Goal: Complete application form

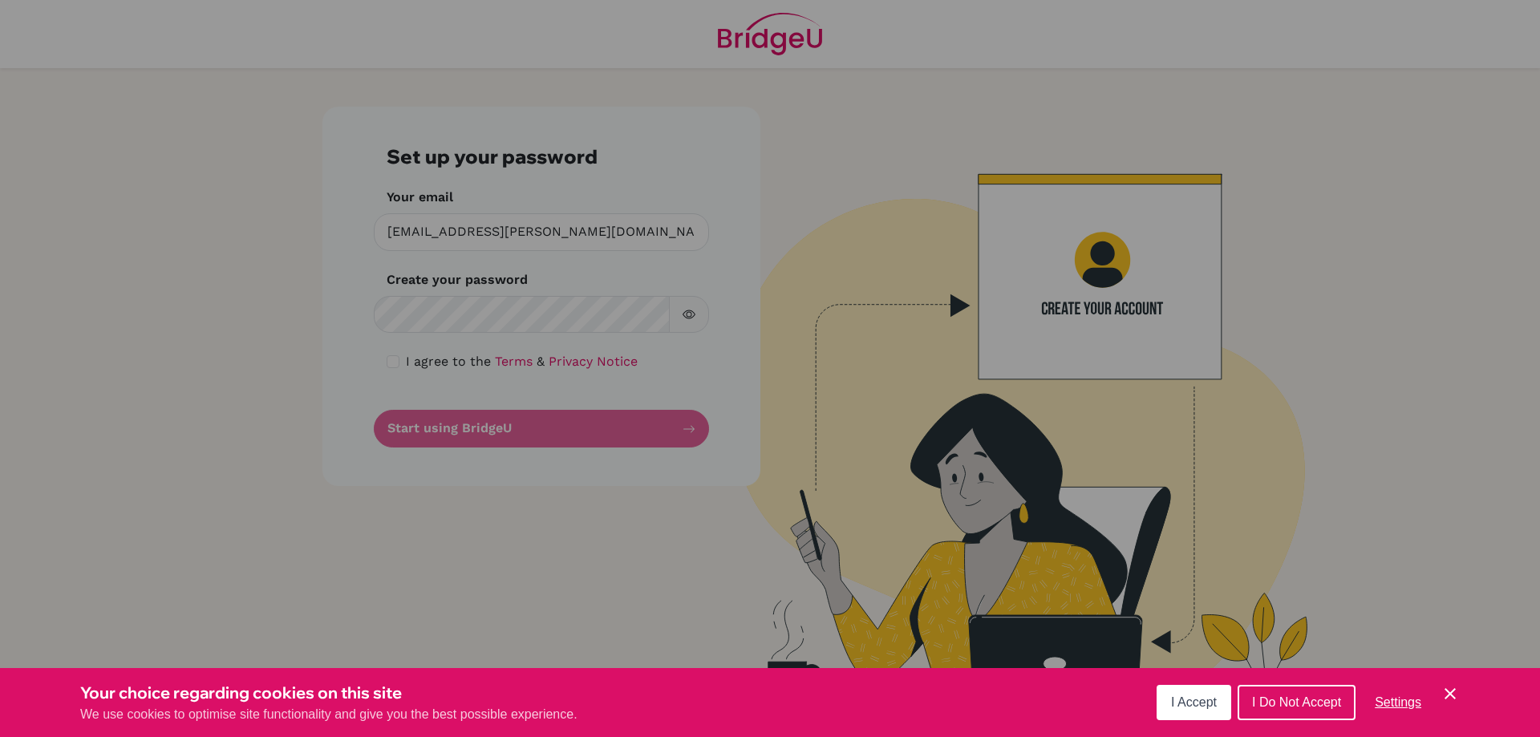
click at [1224, 703] on button "I Accept" at bounding box center [1194, 702] width 75 height 35
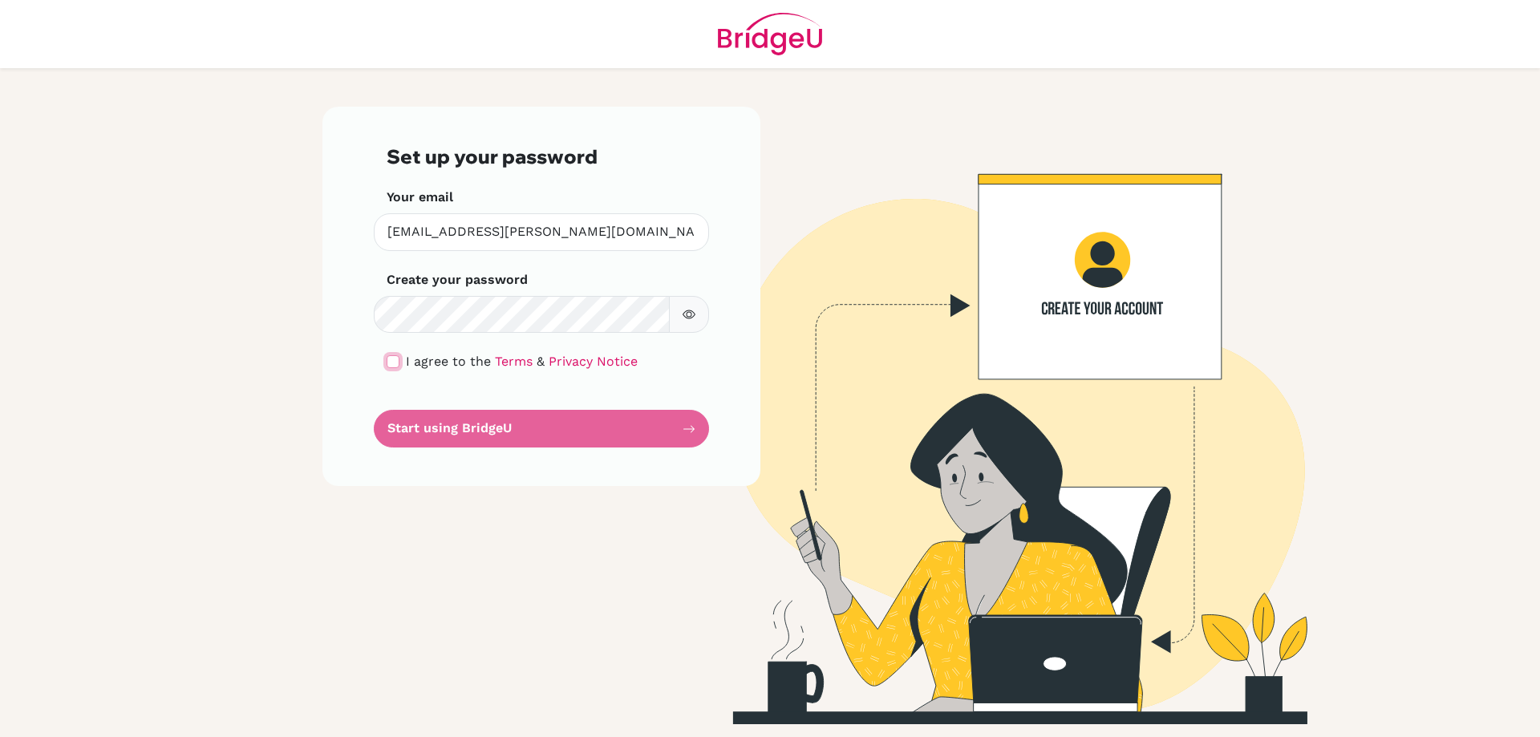
click at [388, 367] on input "checkbox" at bounding box center [393, 361] width 13 height 13
checkbox input "true"
click at [458, 439] on button "Start using BridgeU" at bounding box center [541, 429] width 335 height 38
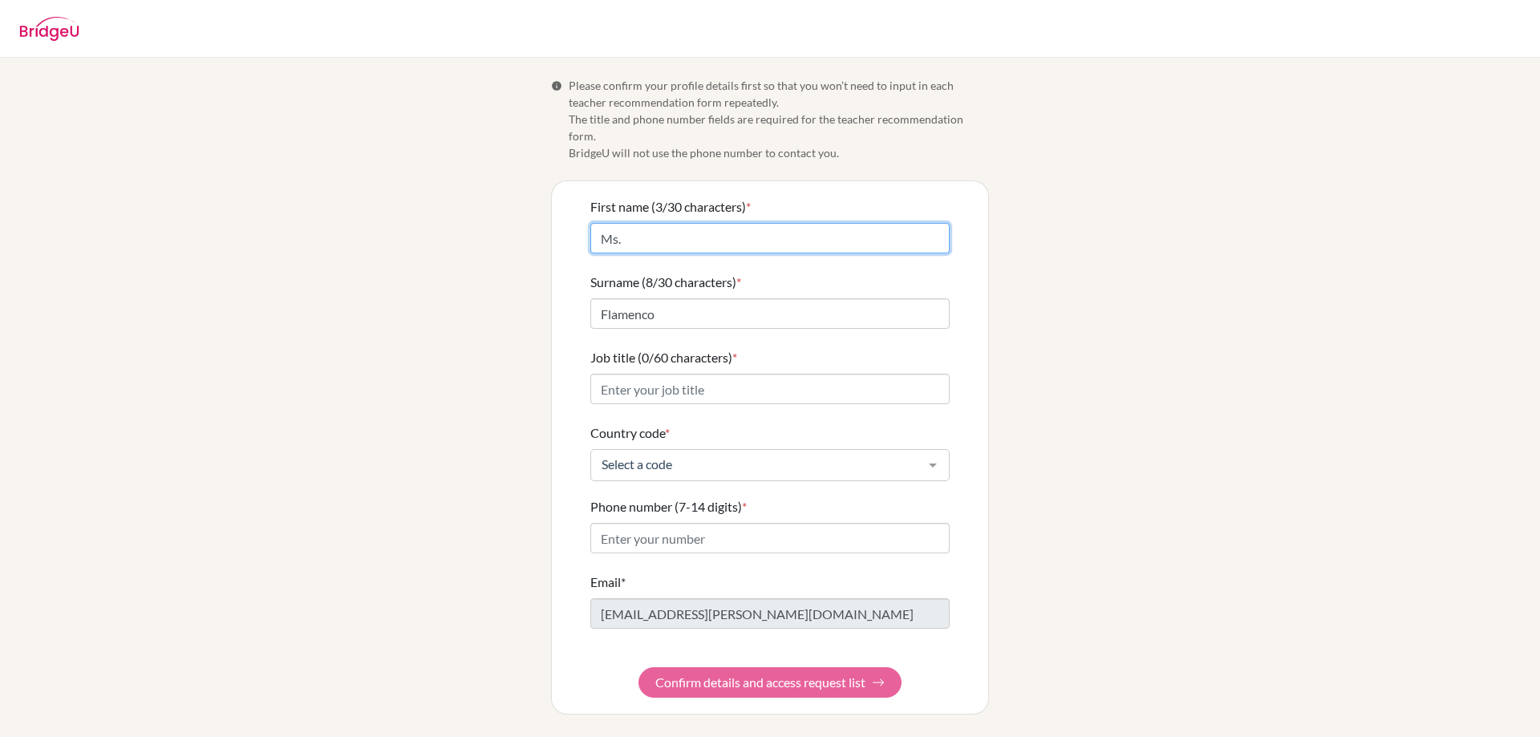
click at [671, 224] on input "Ms." at bounding box center [770, 238] width 359 height 30
click at [621, 223] on input "Ms. Marcella" at bounding box center [770, 238] width 359 height 30
drag, startPoint x: 621, startPoint y: 217, endPoint x: 578, endPoint y: 224, distance: 43.0
click at [578, 224] on div "First name (13/30 characters) * Ms. Marcella Surname (8/30 characters) * Flamen…" at bounding box center [770, 447] width 436 height 533
type input "Marcella"
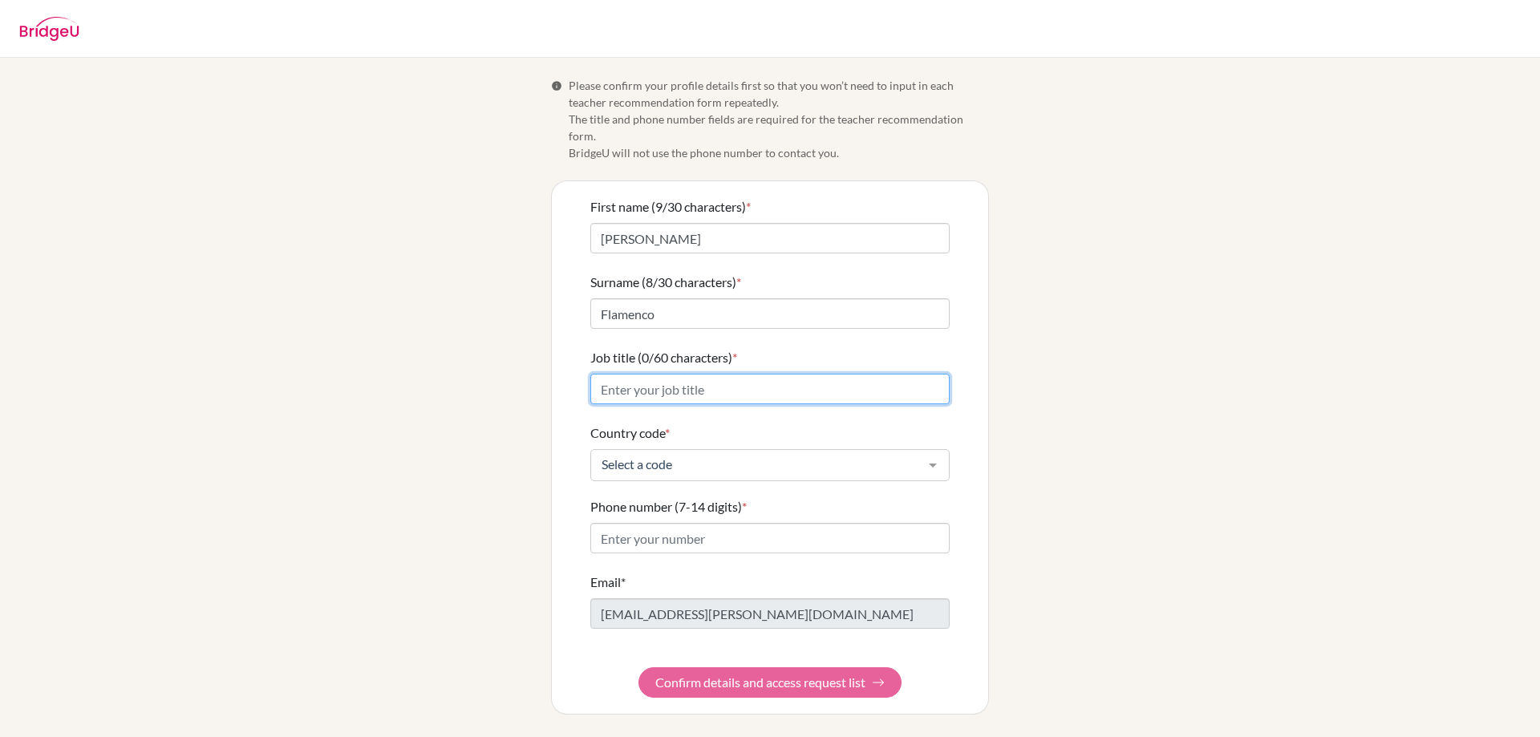
click at [672, 382] on input "Job title (0/60 characters) *" at bounding box center [770, 389] width 359 height 30
type input "Student Life, Social Service and Global Outreach Coordinator"
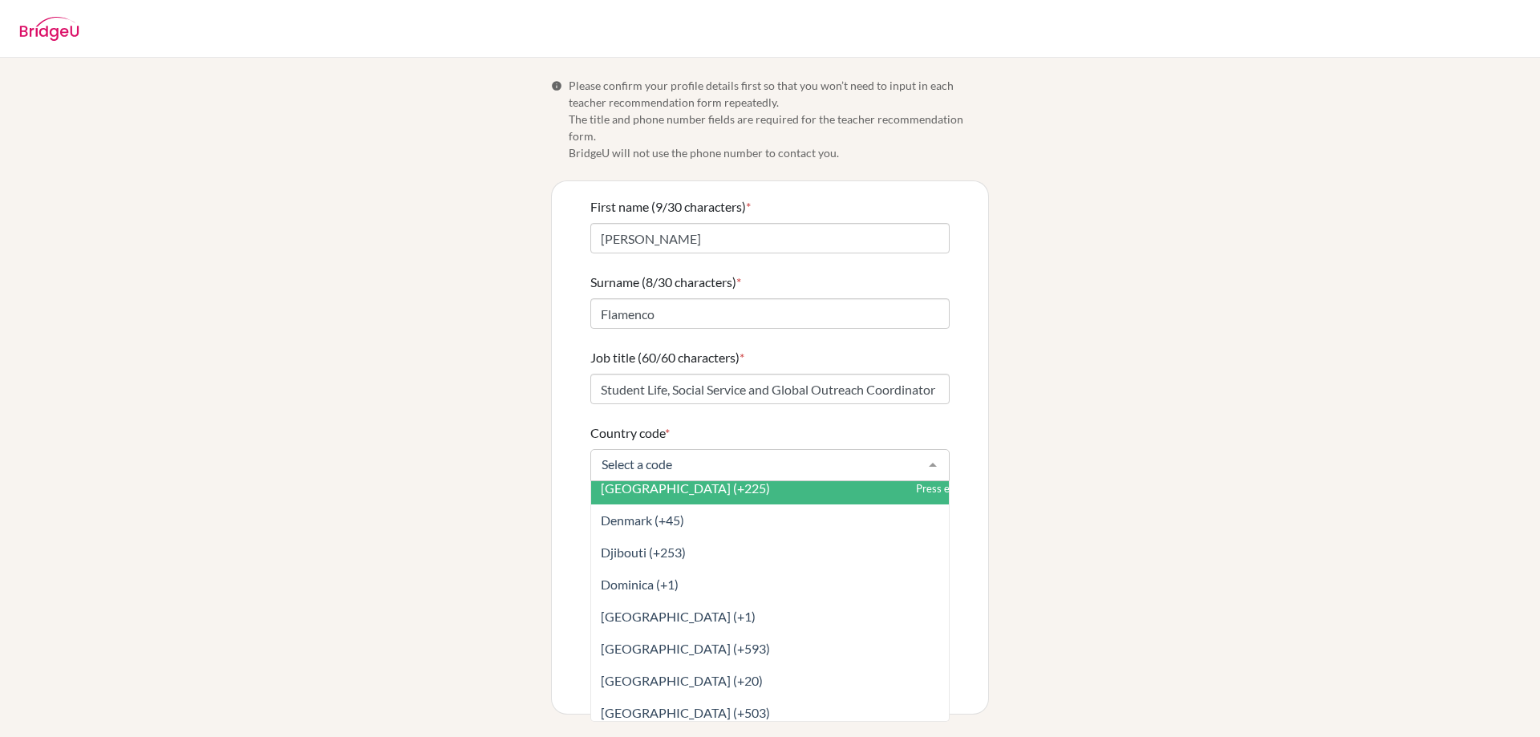
scroll to position [1926, 0]
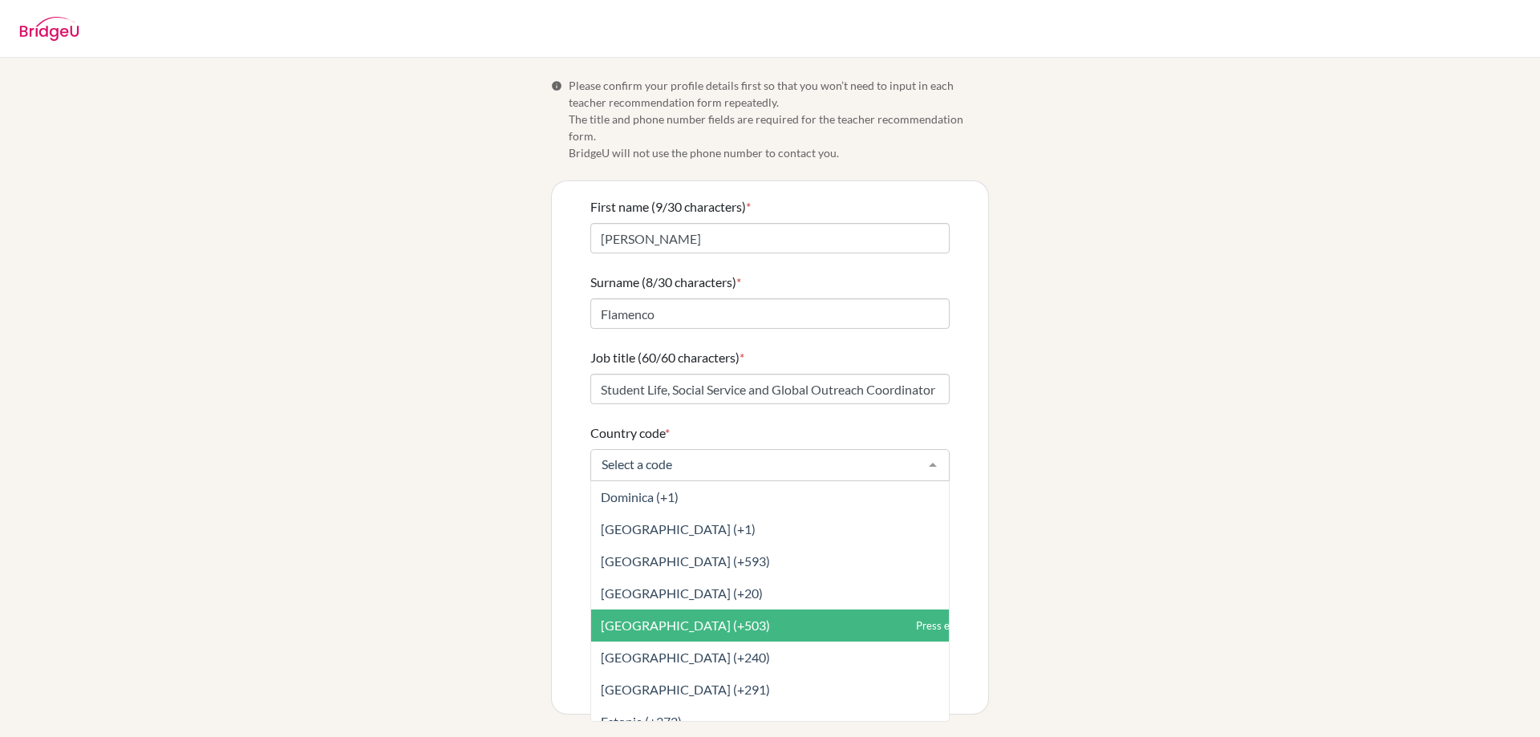
click at [695, 610] on span "El Salvador (+503)" at bounding box center [805, 626] width 429 height 32
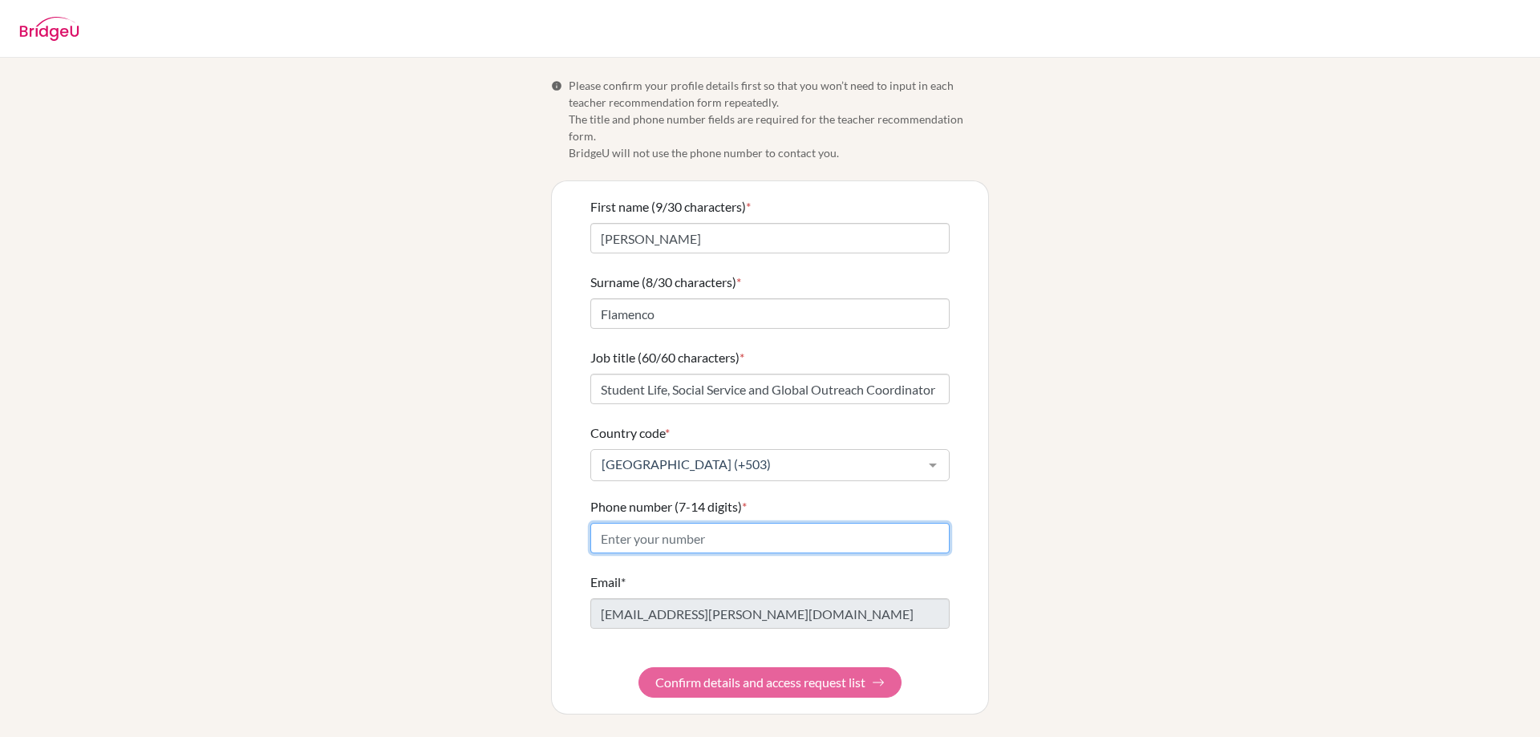
click at [702, 526] on input "Phone number (7-14 digits) *" at bounding box center [770, 538] width 359 height 30
type input "7619-2342"
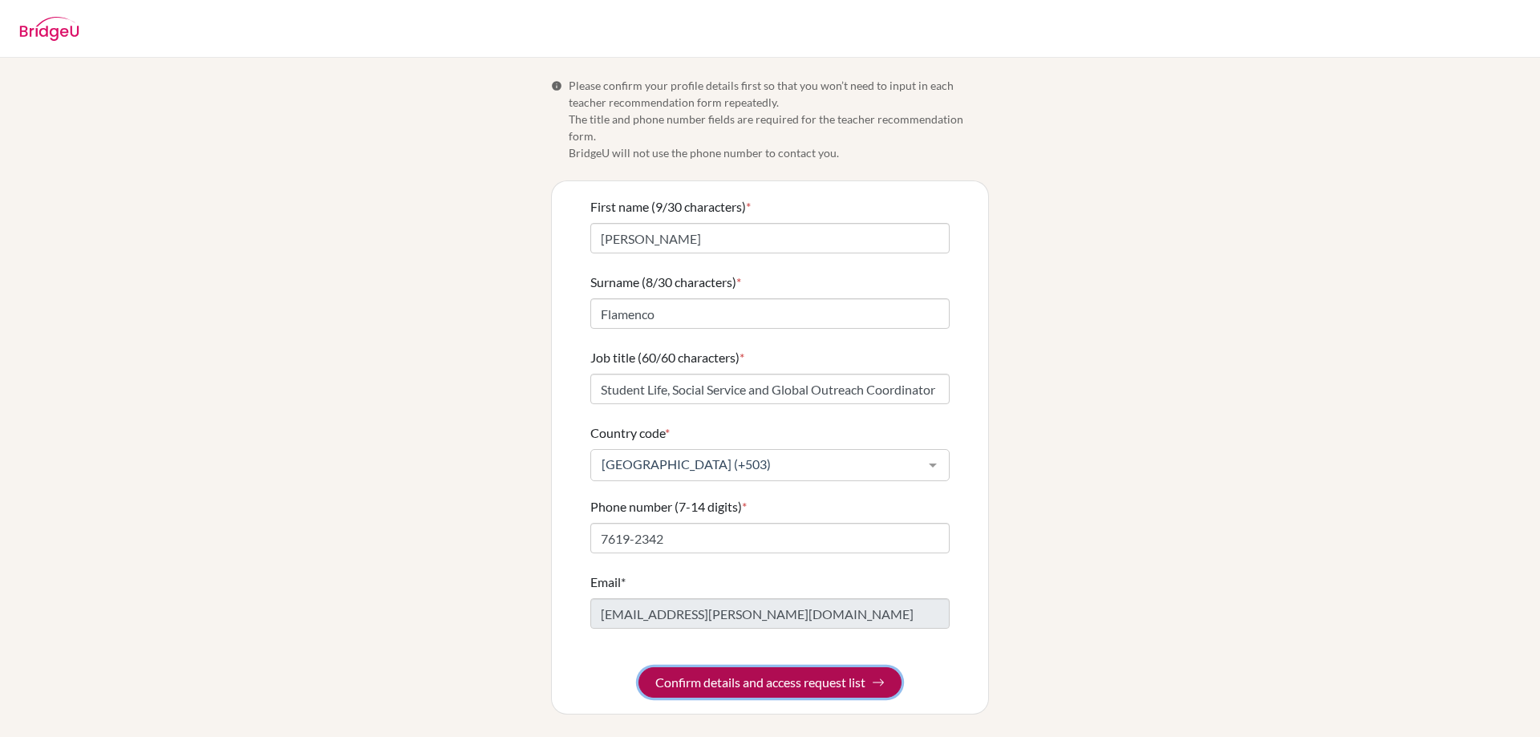
click at [724, 676] on button "Confirm details and access request list" at bounding box center [770, 683] width 263 height 30
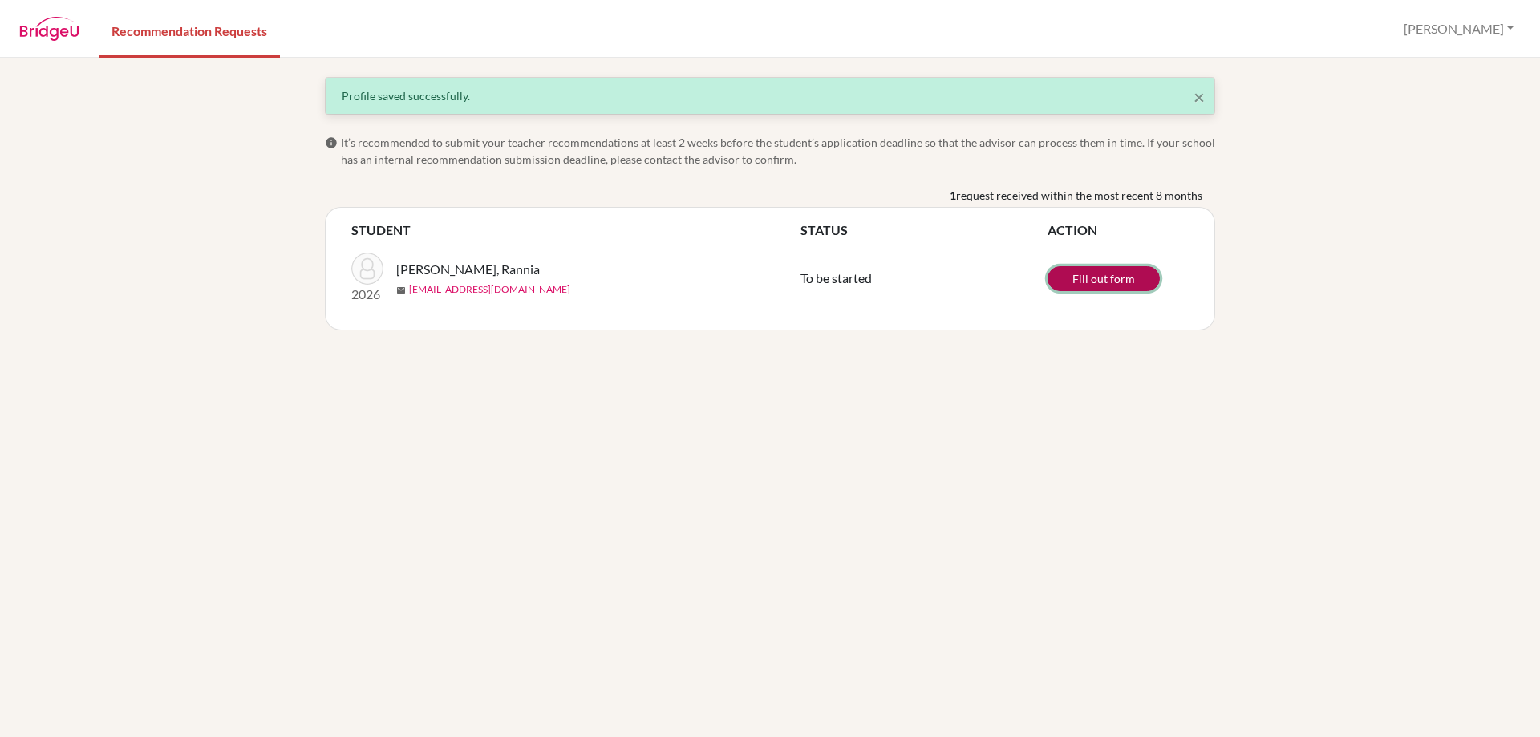
click at [1096, 276] on link "Fill out form" at bounding box center [1104, 278] width 112 height 25
click at [1515, 26] on button "Marcella" at bounding box center [1459, 29] width 124 height 30
click at [1443, 113] on button "Log out" at bounding box center [1424, 105] width 127 height 26
